Goal: Task Accomplishment & Management: Complete application form

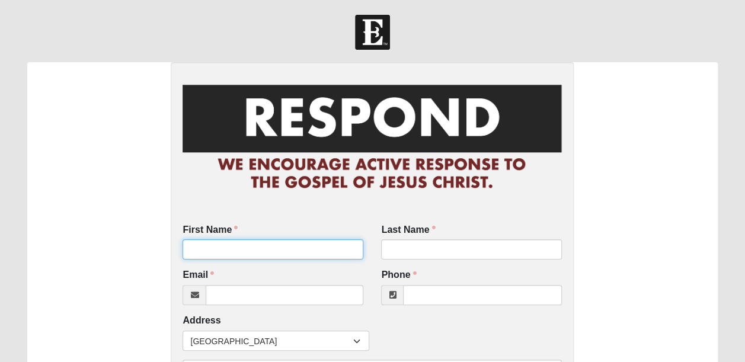
click at [331, 251] on input "First Name" at bounding box center [273, 250] width 181 height 20
click at [316, 245] on input "First Name" at bounding box center [273, 250] width 181 height 20
type input "[PERSON_NAME]"
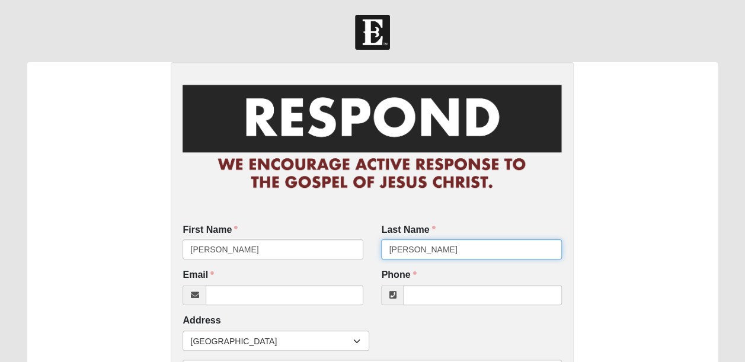
type input "[PERSON_NAME]"
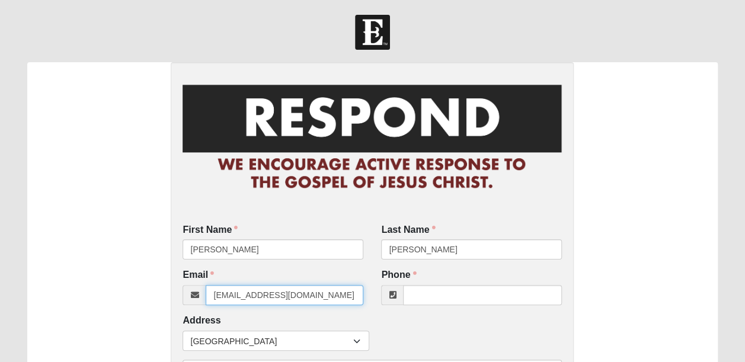
type input "[EMAIL_ADDRESS][DOMAIN_NAME]"
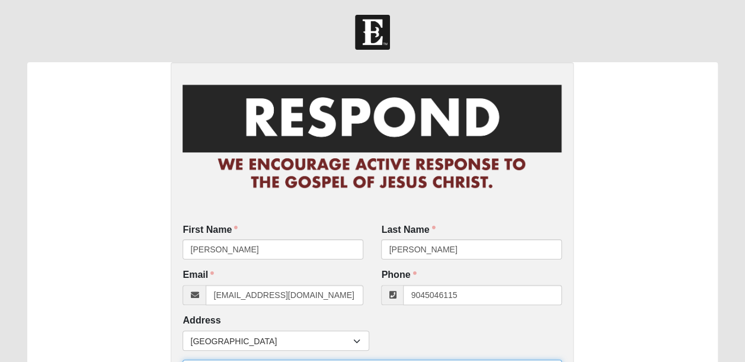
type input "[PHONE_NUMBER]"
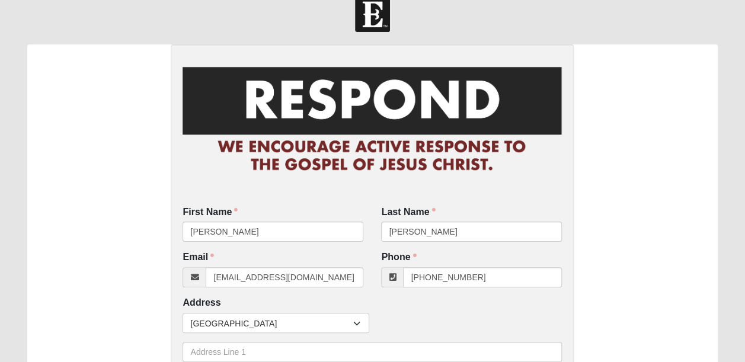
scroll to position [218, 0]
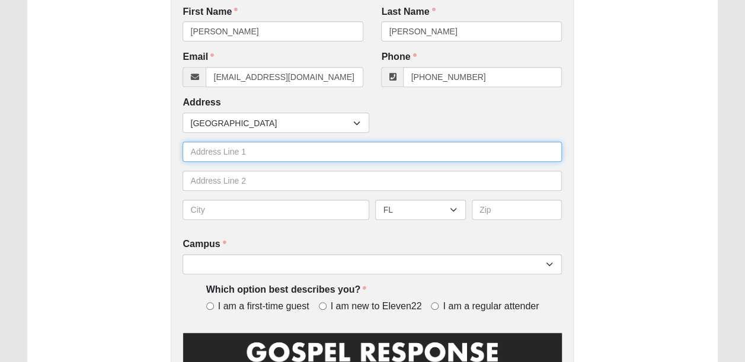
click at [266, 148] on input "text" at bounding box center [373, 152] width 380 height 20
type input "1064 drakefeather dr"
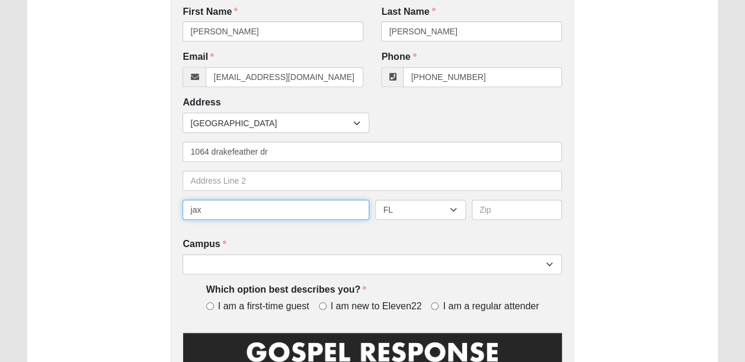
type input "jax"
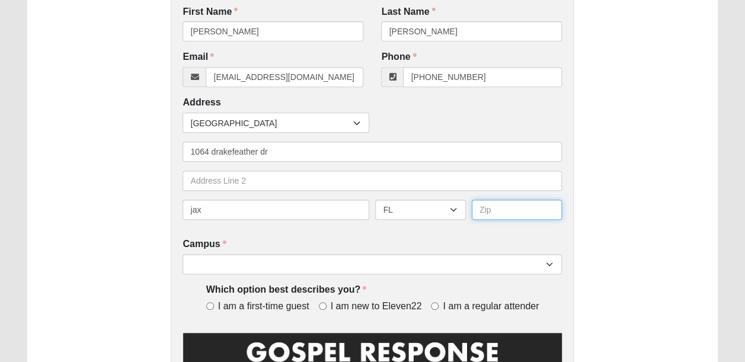
click at [509, 216] on input "text" at bounding box center [517, 210] width 91 height 20
type input "32065"
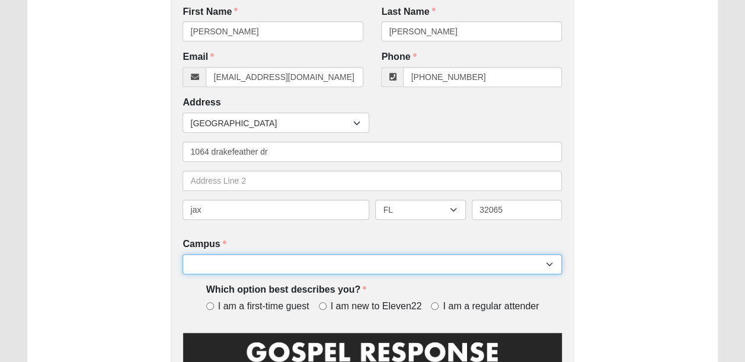
select select "3"
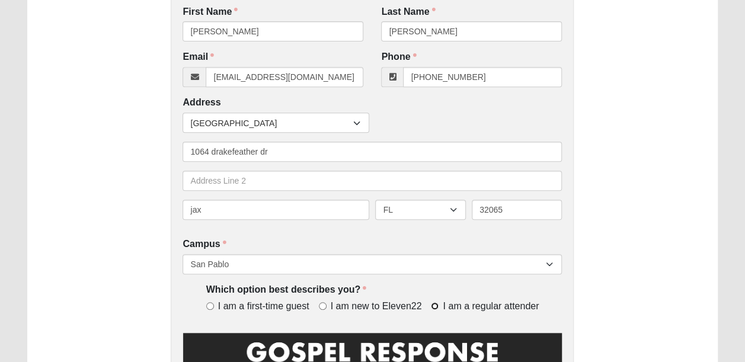
click at [431, 304] on input "I am a regular attender" at bounding box center [435, 306] width 8 height 8
radio input "true"
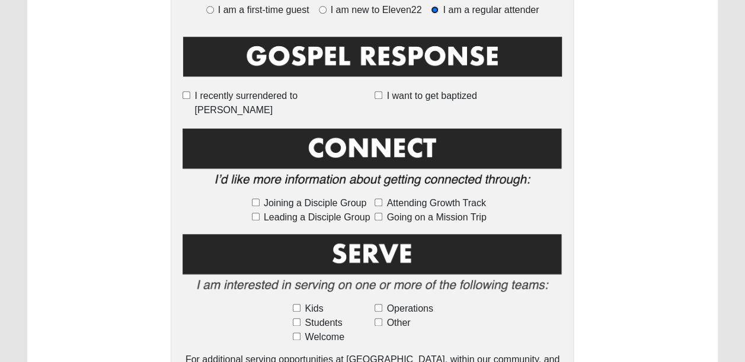
scroll to position [521, 0]
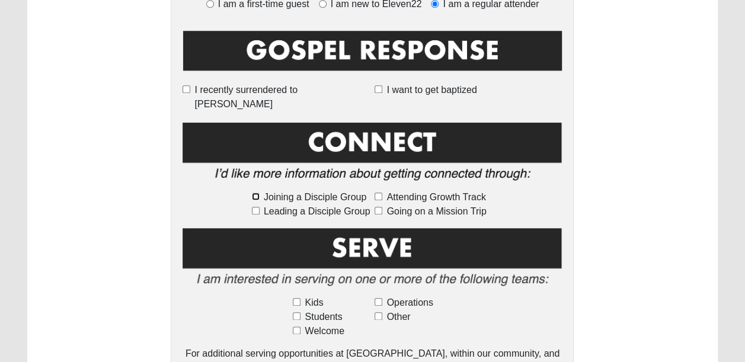
click at [256, 193] on input "Joining a Disciple Group" at bounding box center [256, 197] width 8 height 8
checkbox input "true"
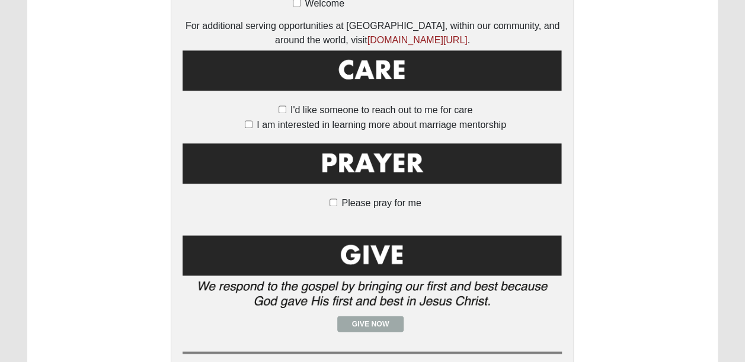
scroll to position [861, 0]
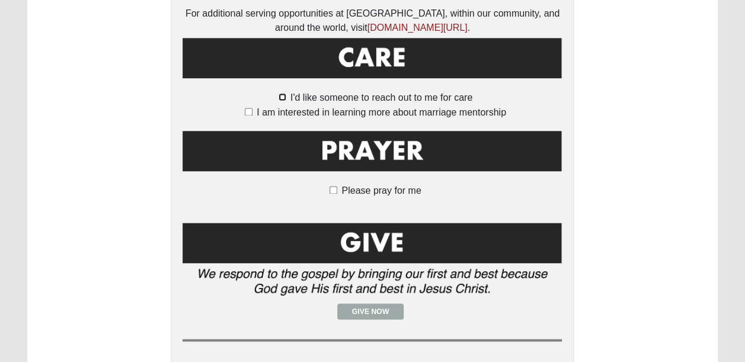
click at [285, 93] on input "I'd like someone to reach out to me for care" at bounding box center [283, 97] width 8 height 8
checkbox input "true"
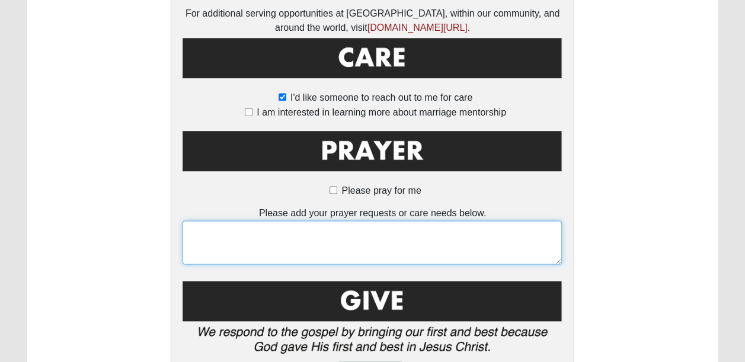
click at [257, 230] on textarea at bounding box center [373, 243] width 380 height 44
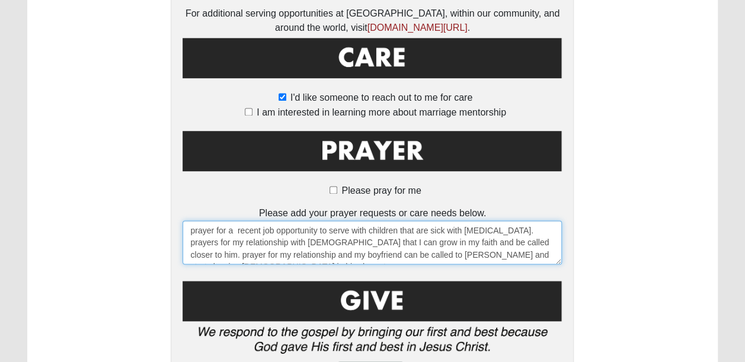
scroll to position [991, 0]
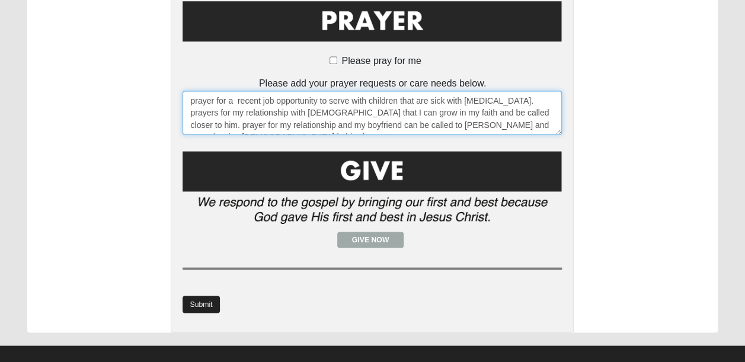
type textarea "prayer for a recent job opportunity to serve with children that are sick with […"
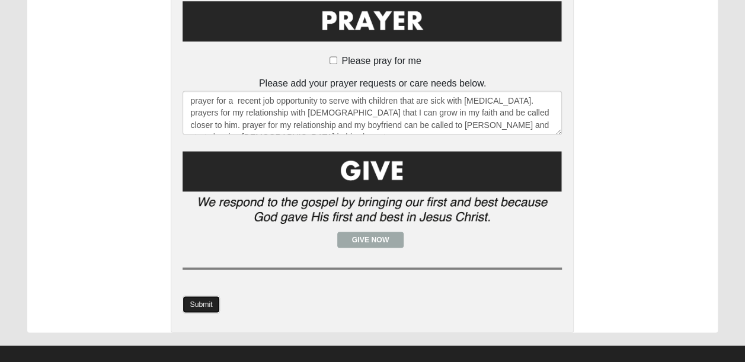
click at [214, 296] on link "Submit" at bounding box center [201, 304] width 37 height 17
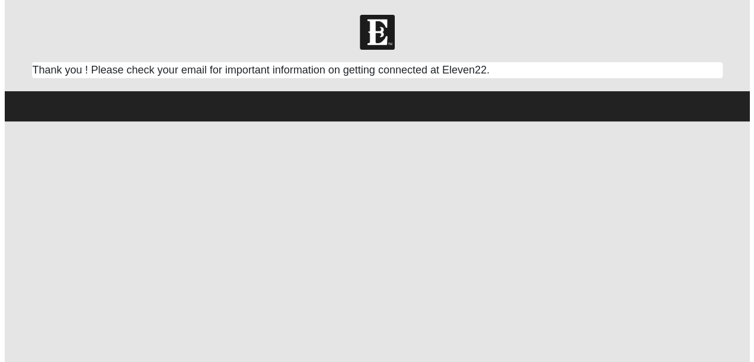
scroll to position [0, 0]
